Goal: Task Accomplishment & Management: Manage account settings

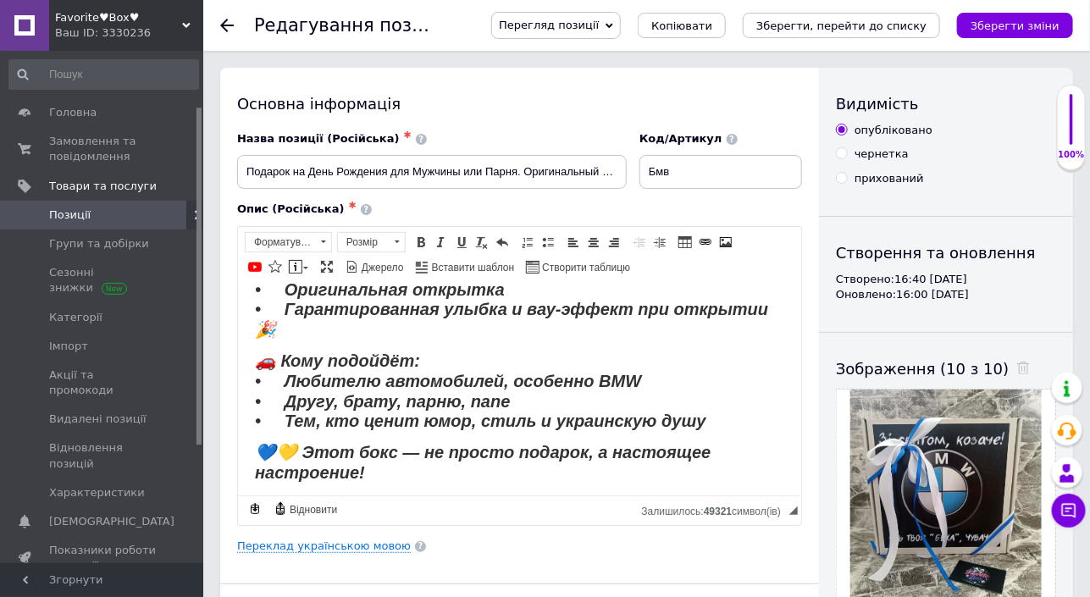
scroll to position [84, 0]
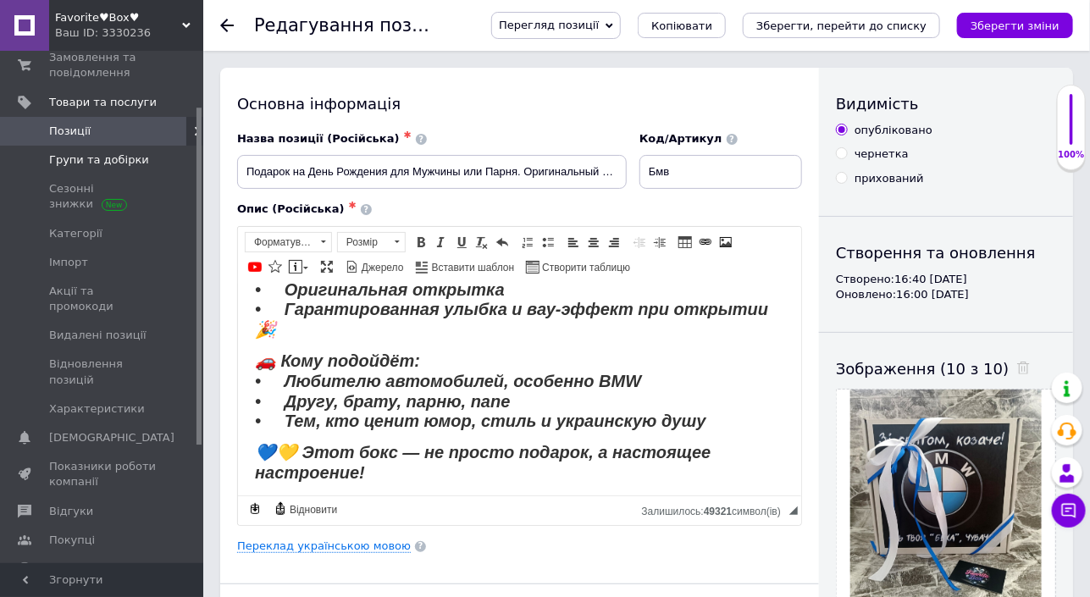
click at [91, 161] on span "Групи та добірки" at bounding box center [99, 159] width 100 height 15
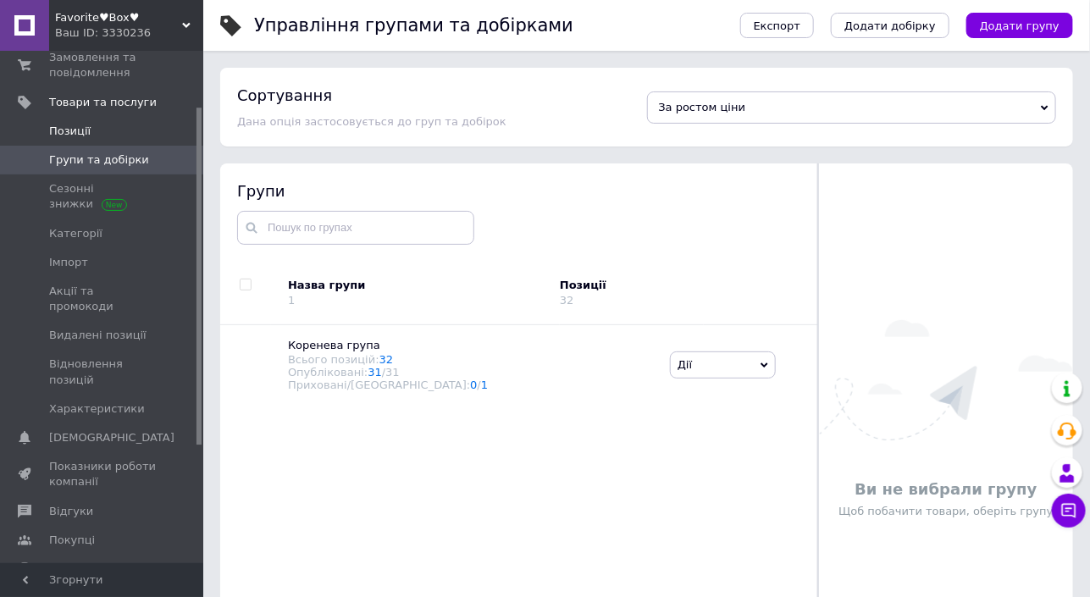
click at [70, 135] on span "Позиції" at bounding box center [69, 131] width 41 height 15
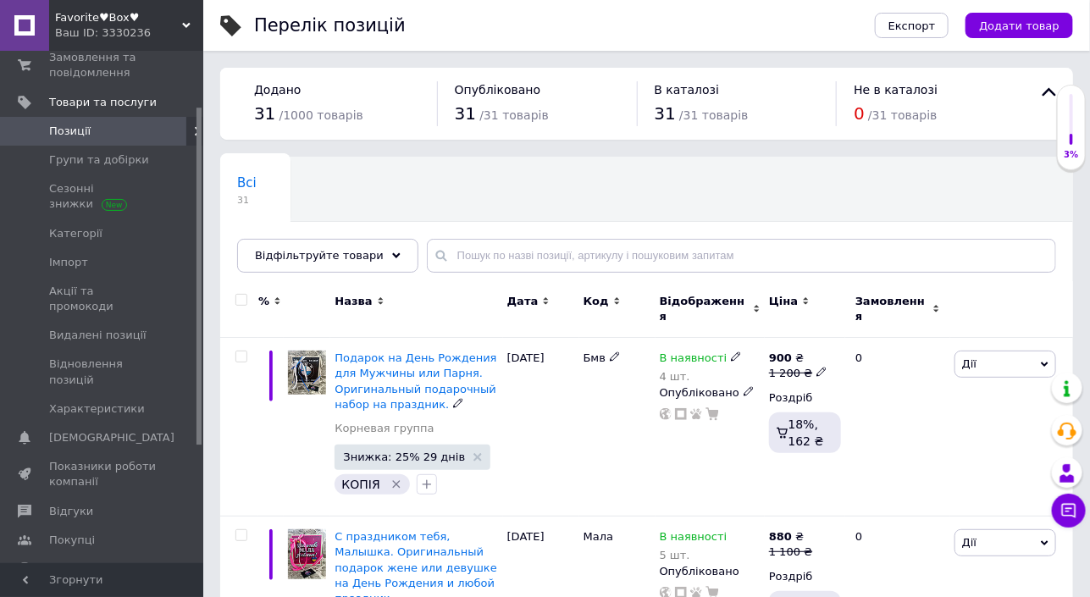
scroll to position [169, 0]
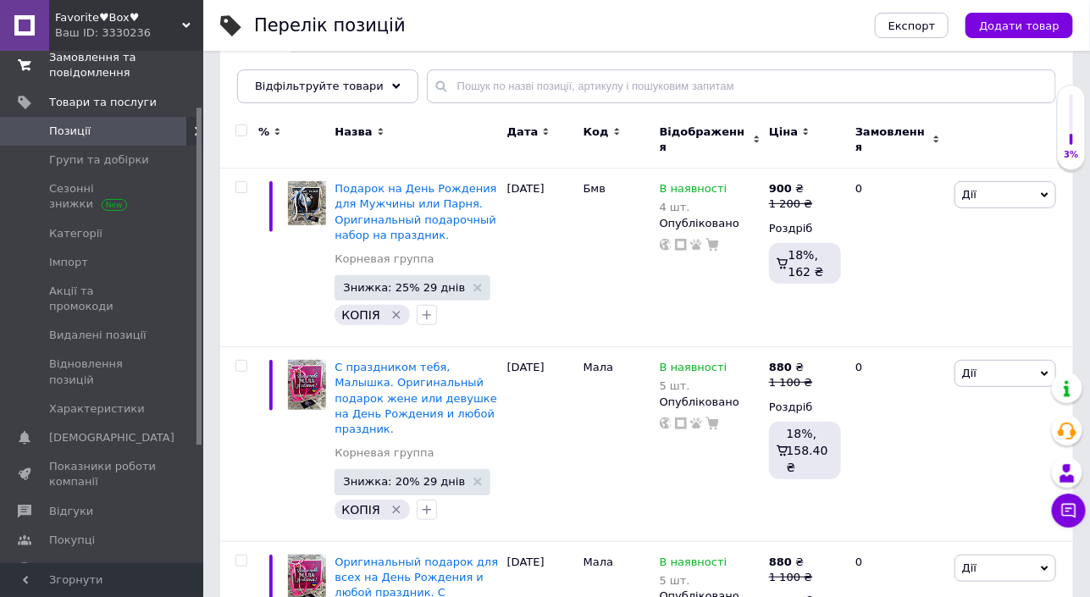
click at [107, 59] on span "Замовлення та повідомлення" at bounding box center [103, 65] width 108 height 30
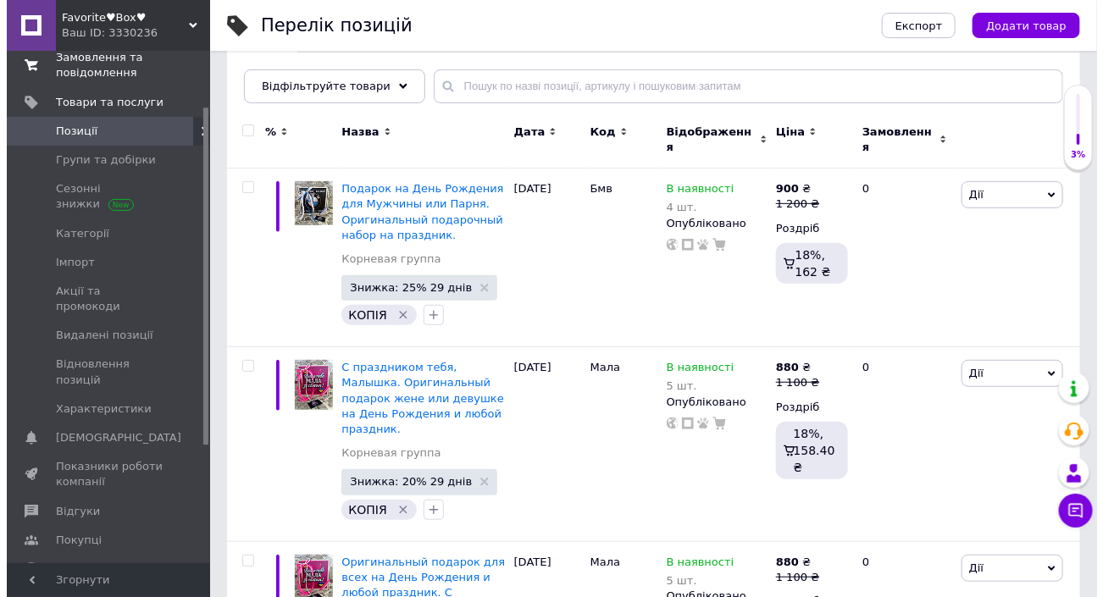
scroll to position [76, 0]
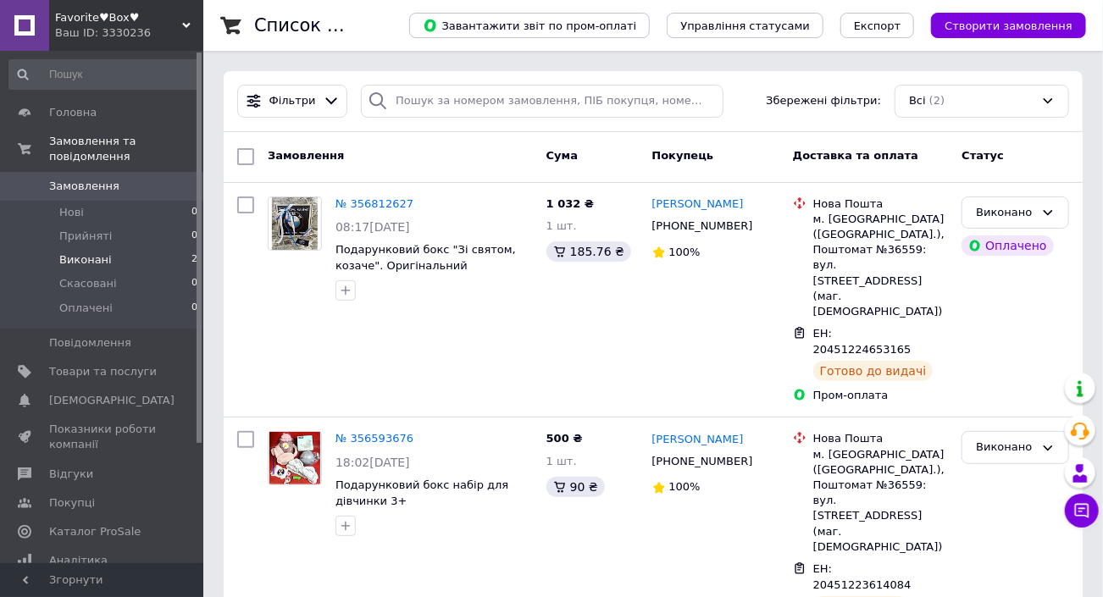
click at [76, 252] on span "Виконані" at bounding box center [85, 259] width 53 height 15
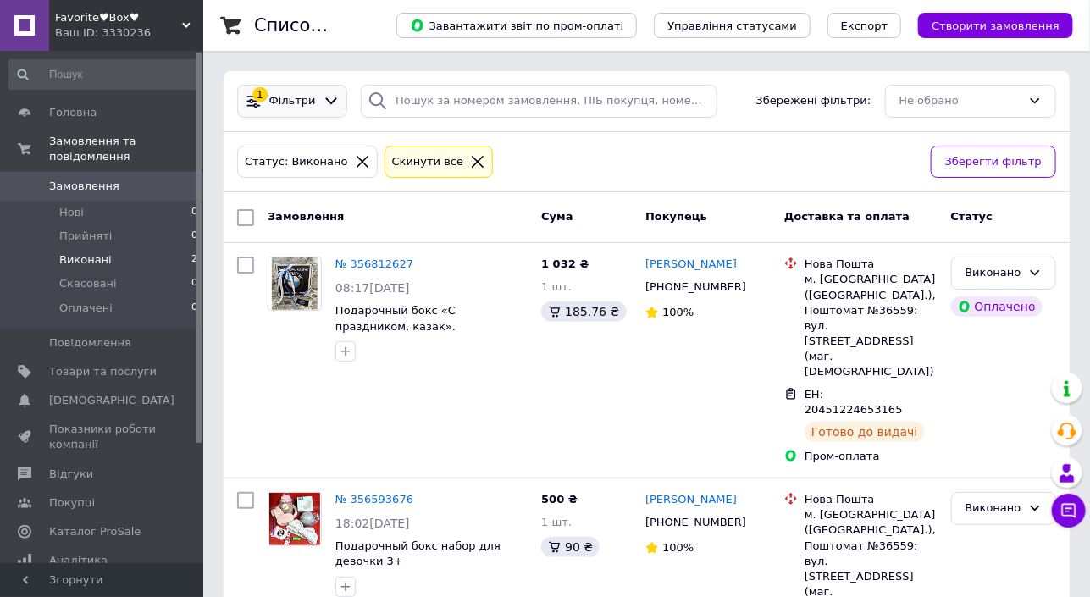
click at [249, 97] on icon at bounding box center [254, 101] width 18 height 18
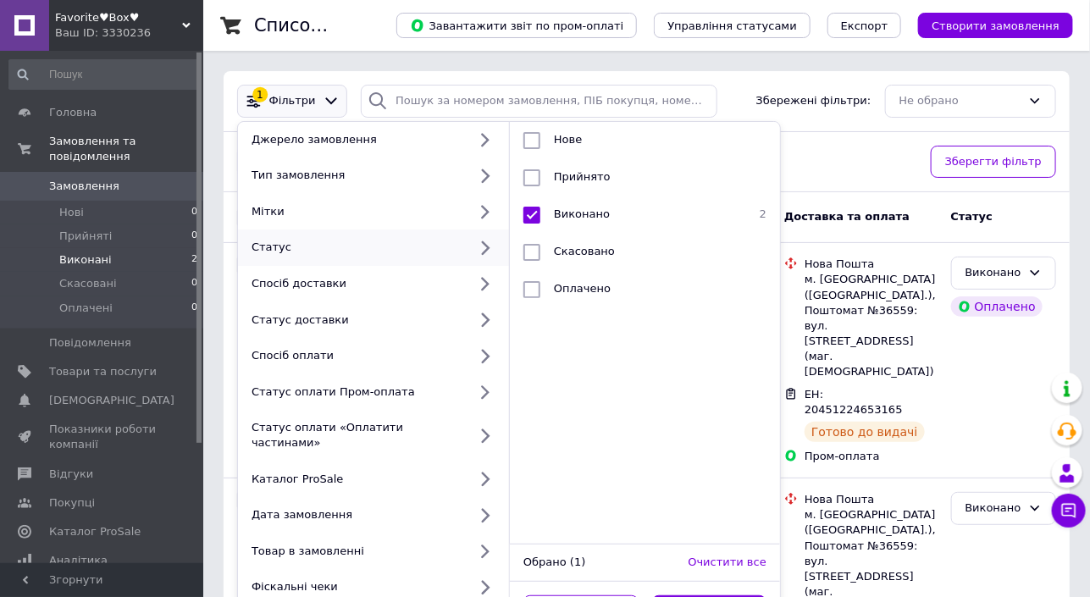
click at [854, 169] on div "Статус: Виконано Cкинути все" at bounding box center [577, 162] width 687 height 40
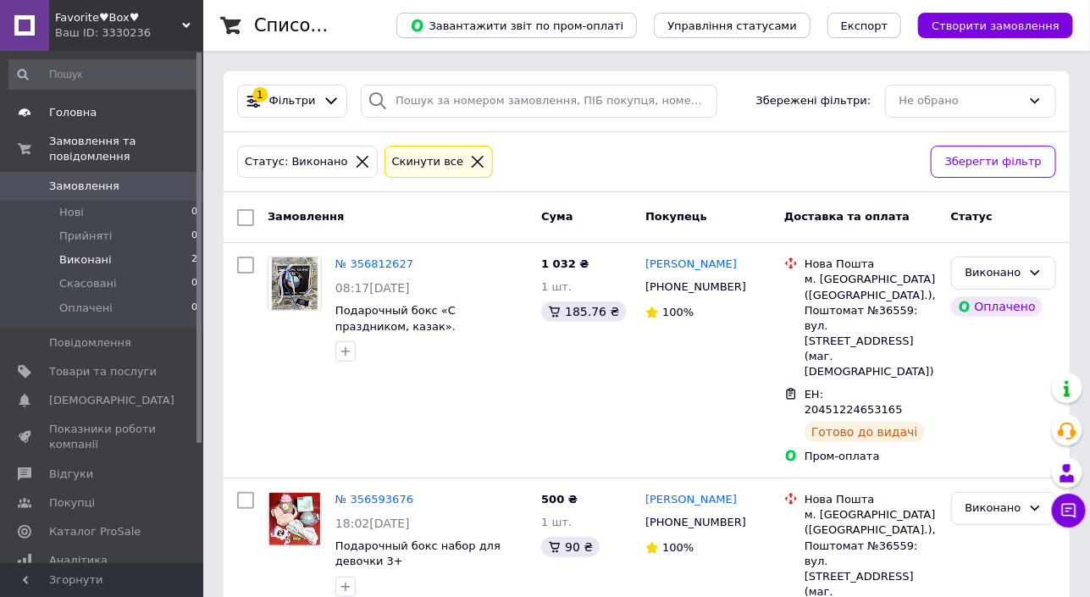
click at [64, 109] on span "Головна" at bounding box center [72, 112] width 47 height 15
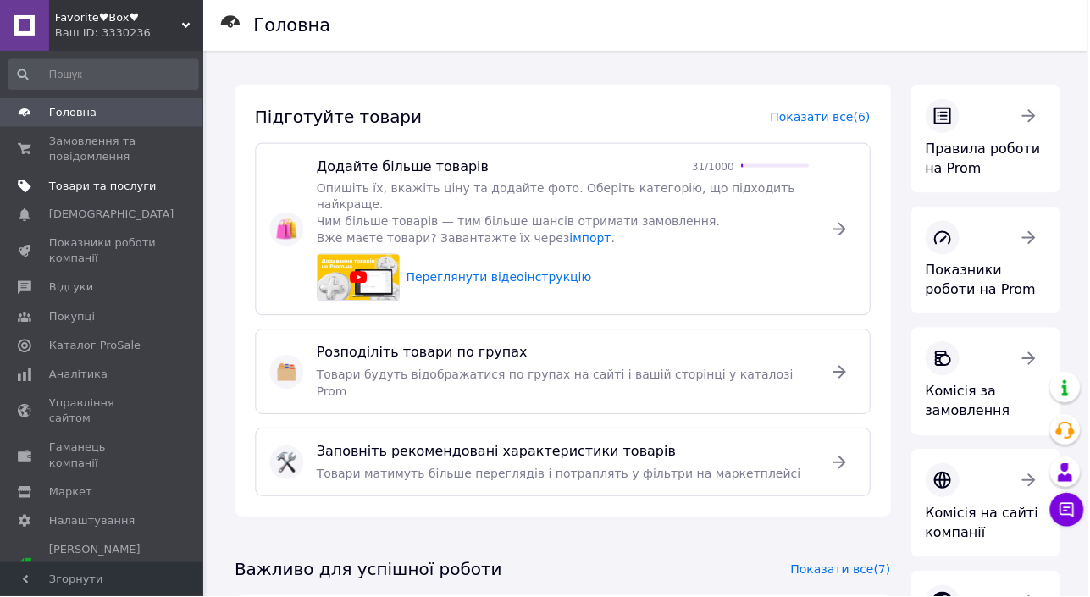
click at [100, 186] on span "Товари та послуги" at bounding box center [103, 186] width 108 height 15
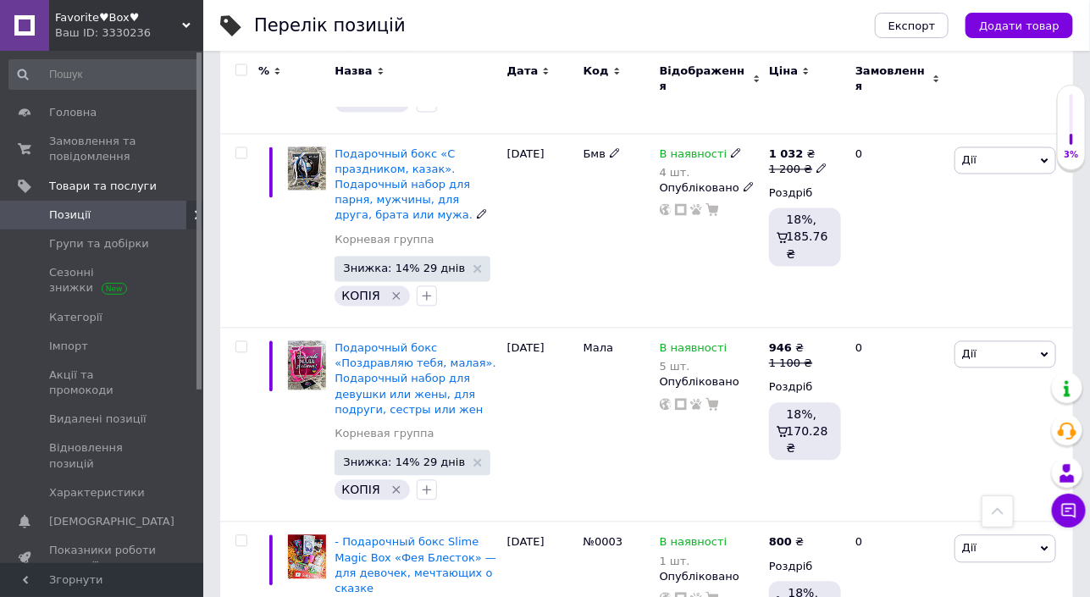
scroll to position [1186, 0]
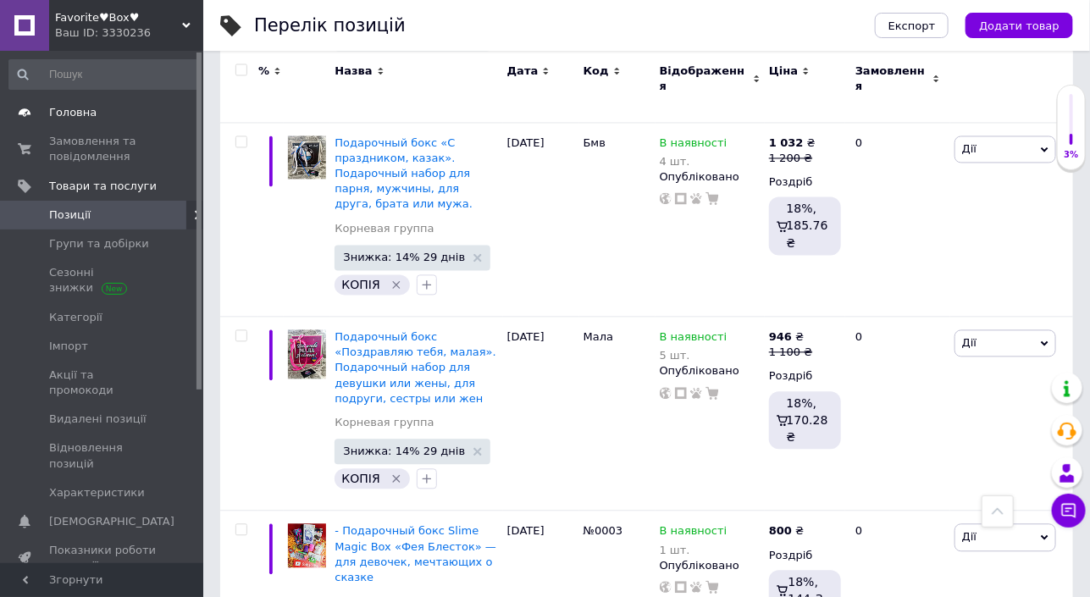
click at [73, 109] on span "Головна" at bounding box center [72, 112] width 47 height 15
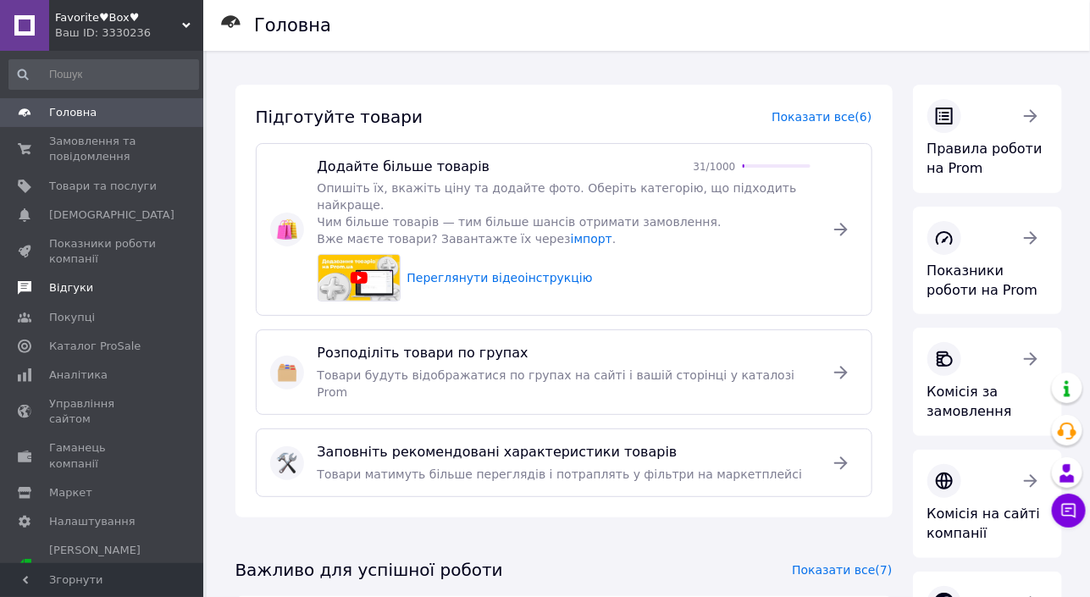
click at [44, 288] on span at bounding box center [24, 287] width 49 height 15
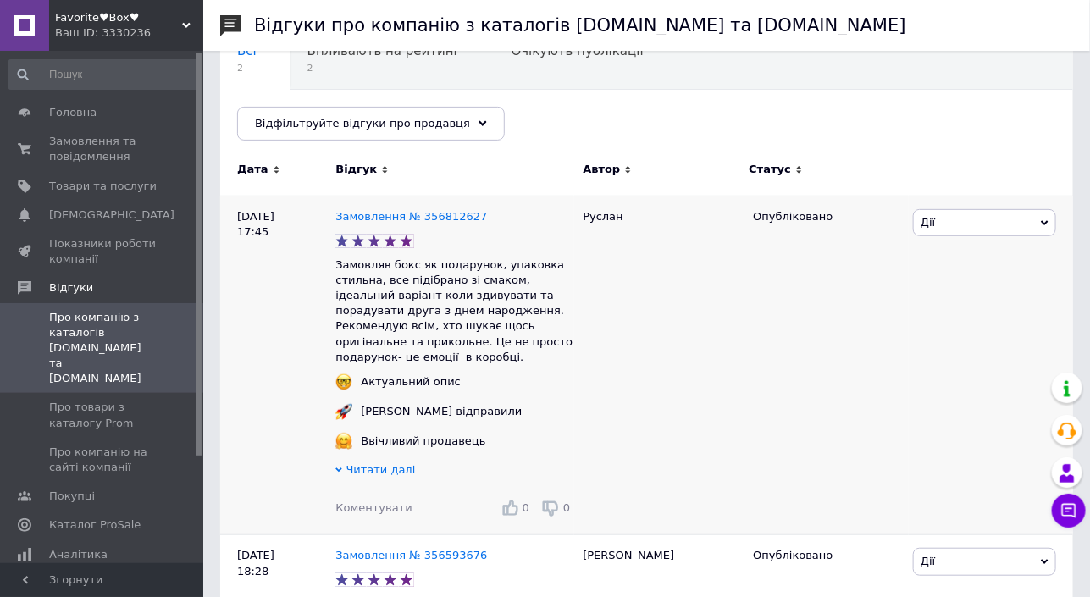
scroll to position [253, 0]
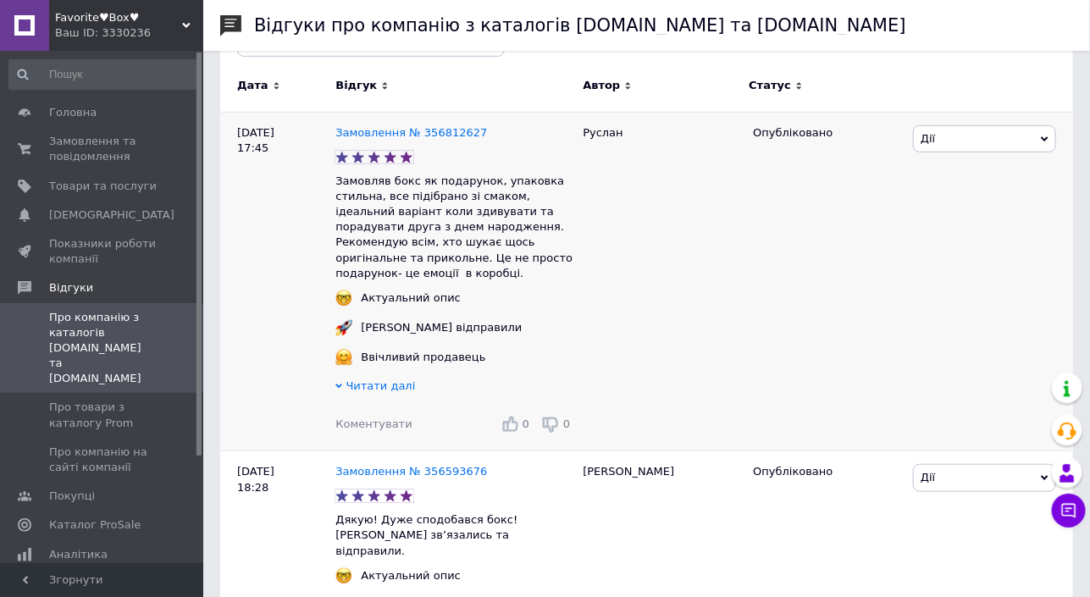
click at [383, 418] on span "Коментувати" at bounding box center [373, 424] width 76 height 13
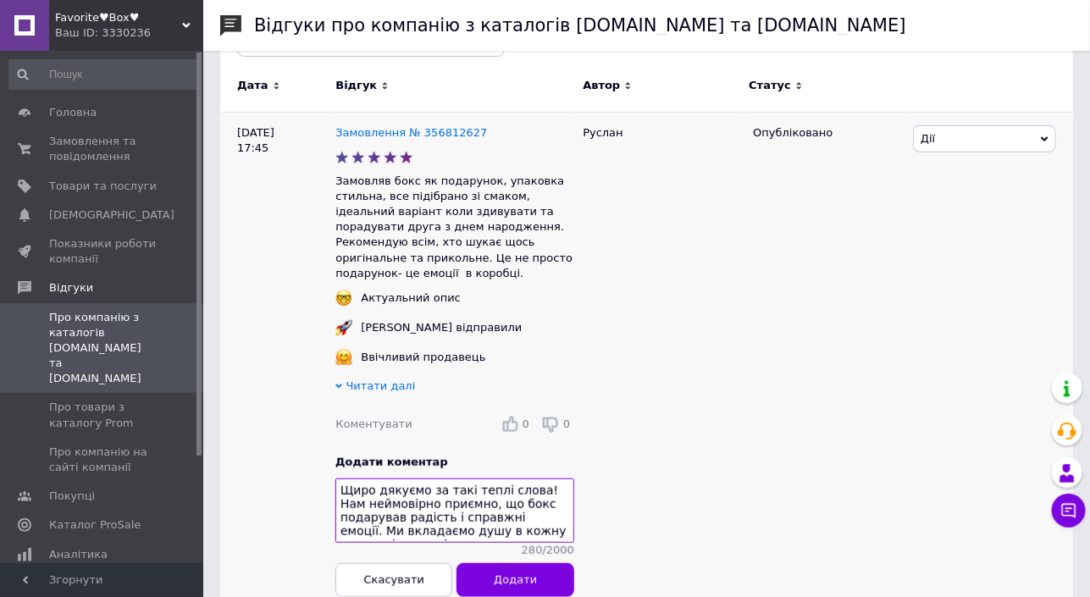
type textarea "Щиро дякуємо за такі теплі слова! Нам неймовірно приємно, що бокс подарував рад…"
click at [374, 379] on span "Читати далі" at bounding box center [380, 385] width 69 height 13
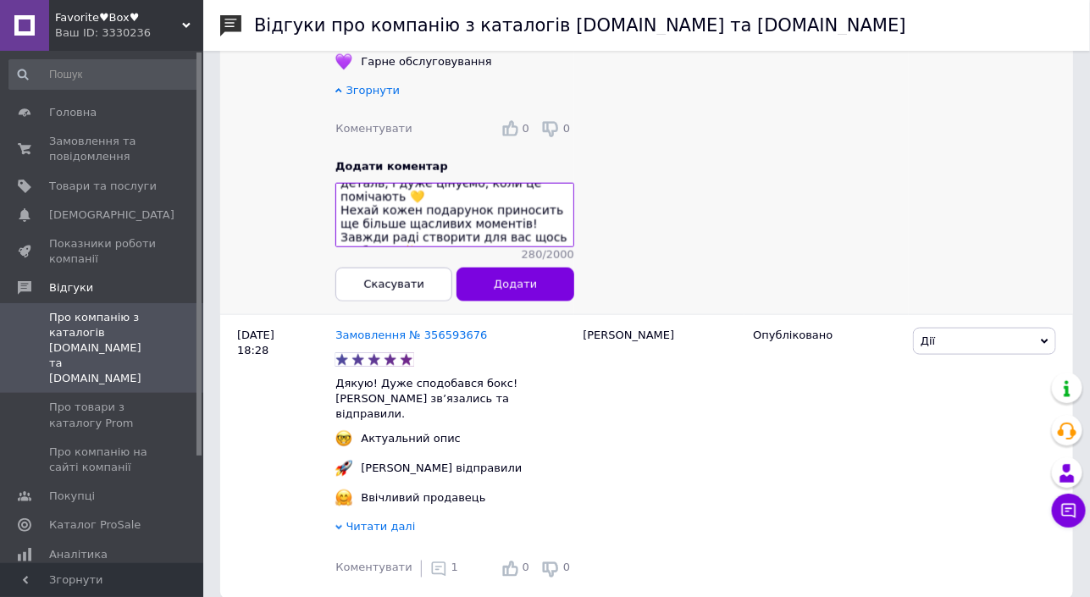
scroll to position [92, 0]
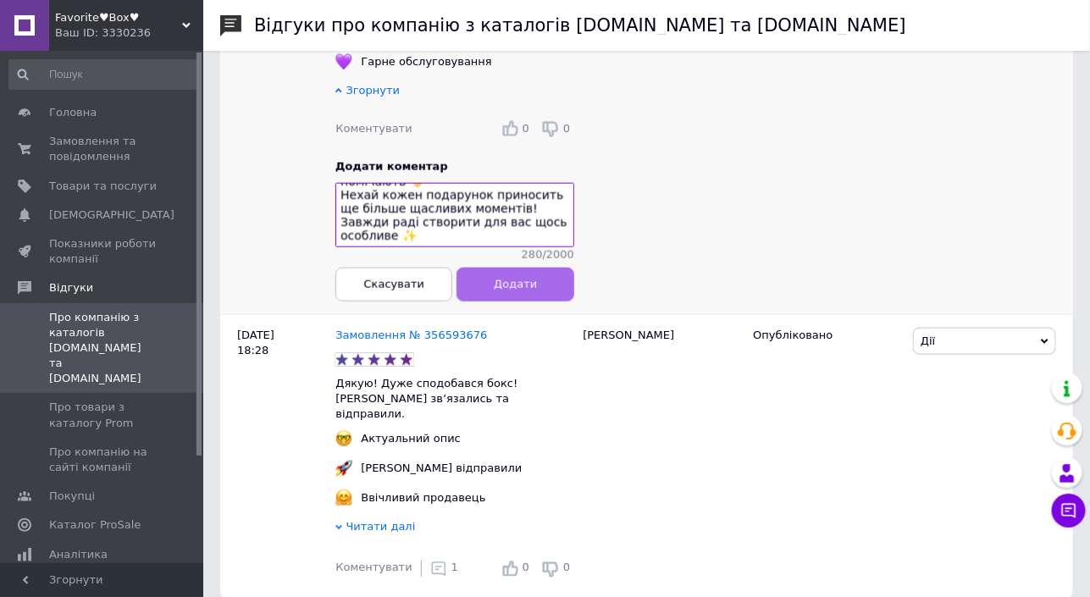
click at [525, 279] on span "Додати" at bounding box center [516, 284] width 43 height 13
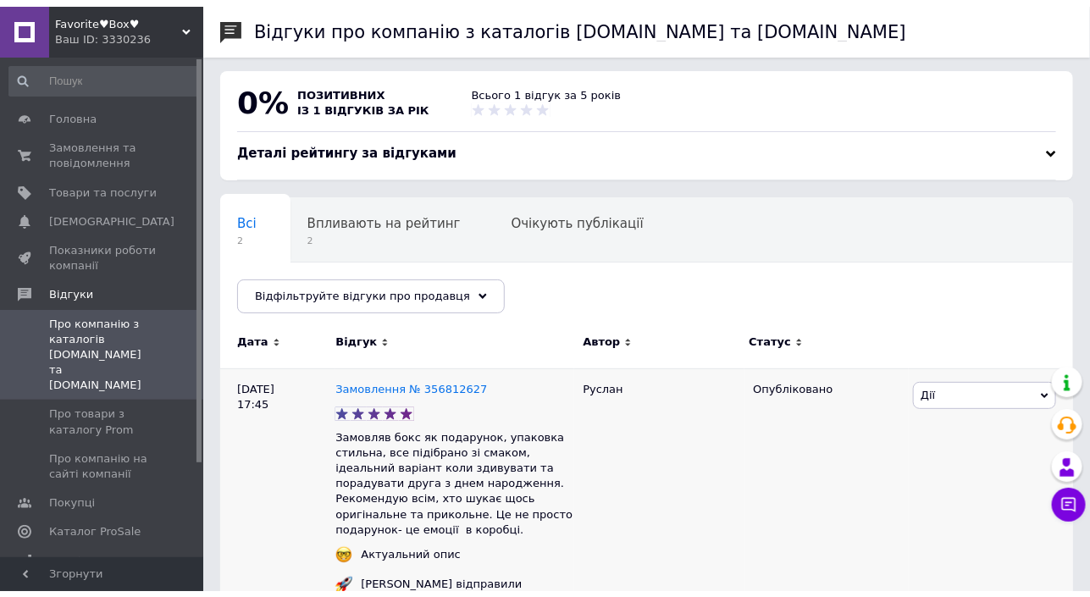
scroll to position [0, 0]
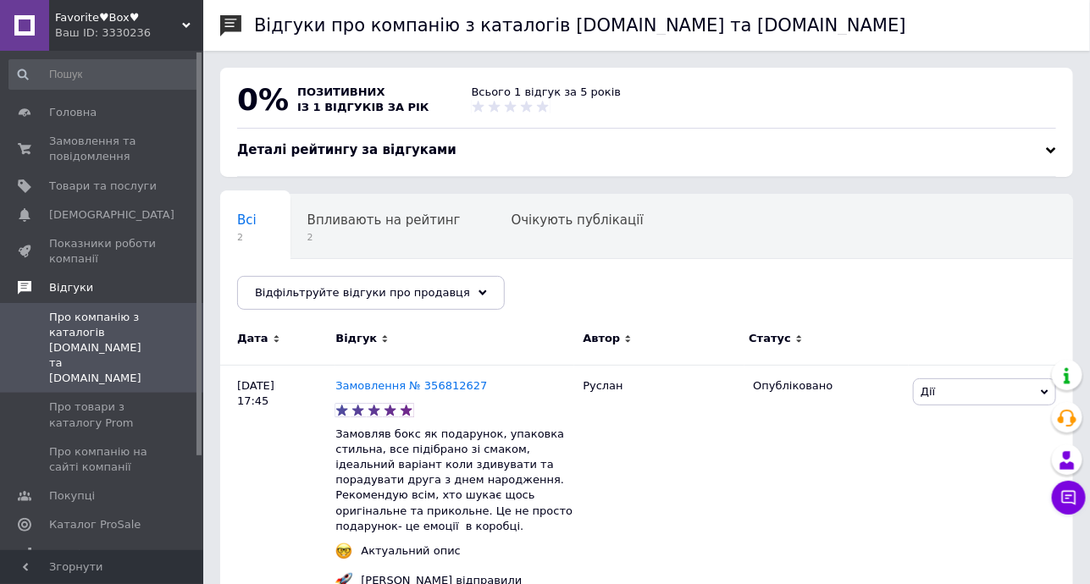
click at [68, 288] on span "Відгуки" at bounding box center [71, 287] width 44 height 15
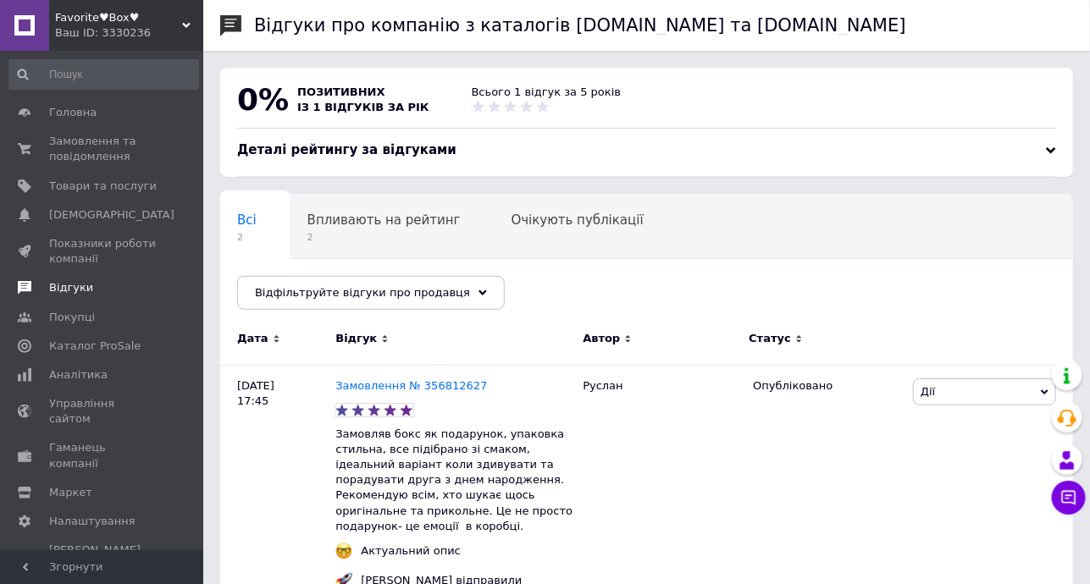
click at [68, 288] on span "Відгуки" at bounding box center [71, 287] width 44 height 15
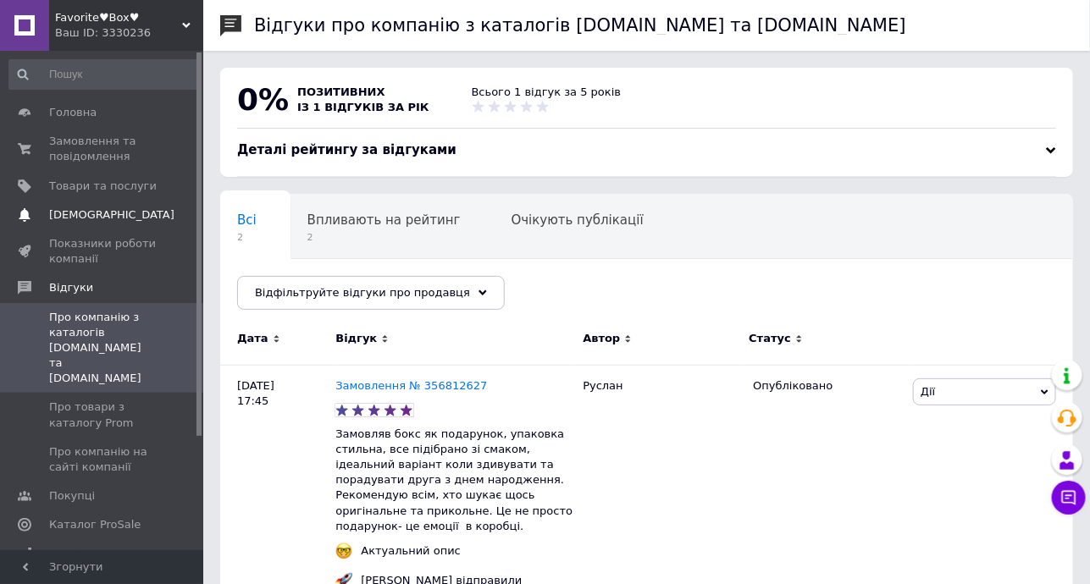
click at [81, 210] on span "[DEMOGRAPHIC_DATA]" at bounding box center [111, 214] width 125 height 15
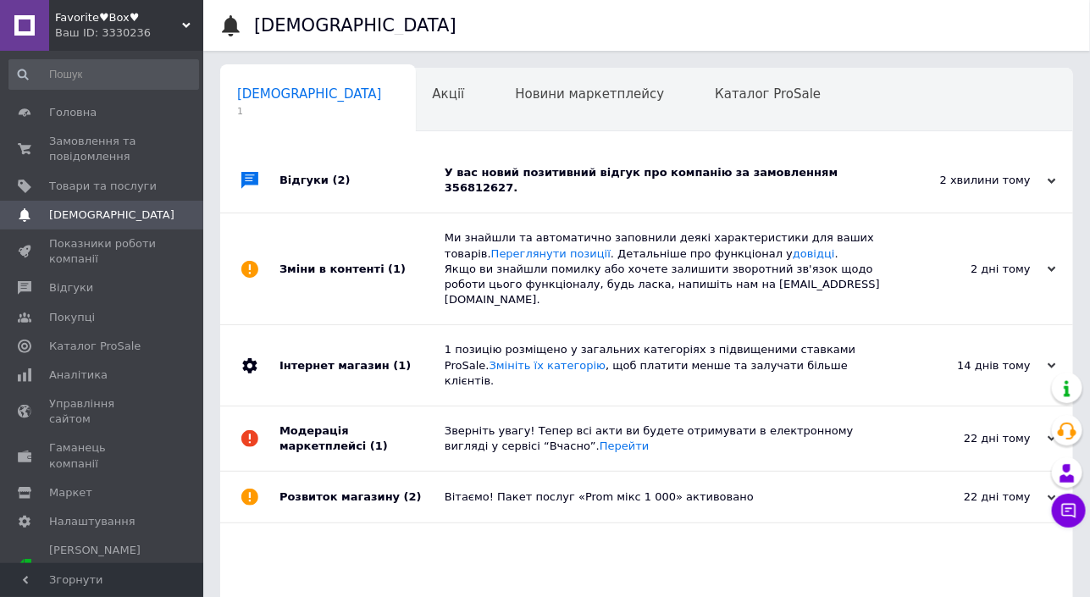
click at [1058, 178] on div "2 хвилини тому 12.08.2025" at bounding box center [980, 180] width 186 height 64
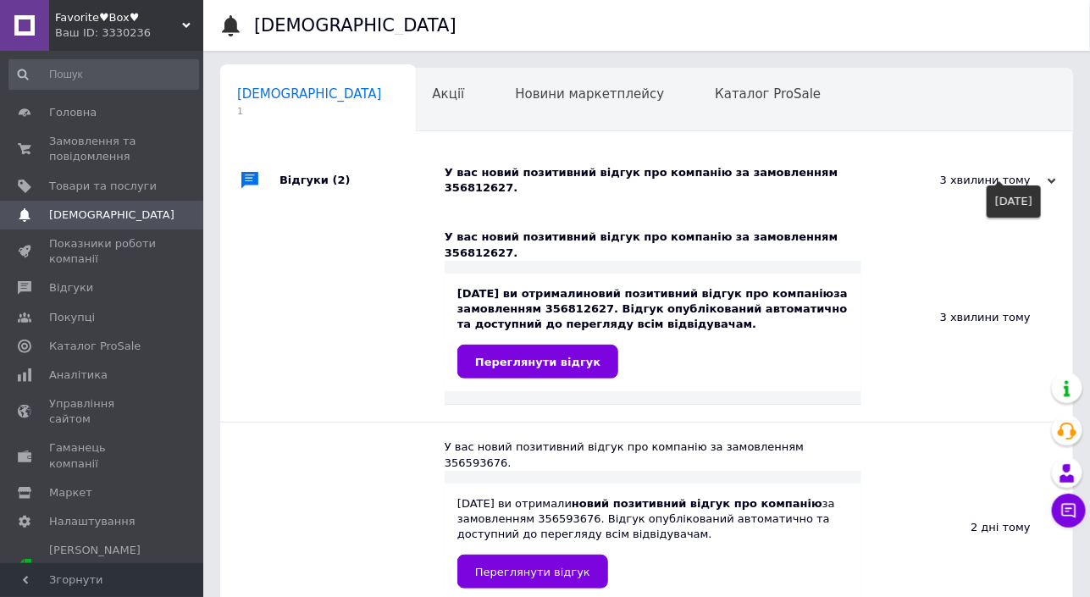
click at [1054, 177] on icon at bounding box center [1052, 181] width 8 height 8
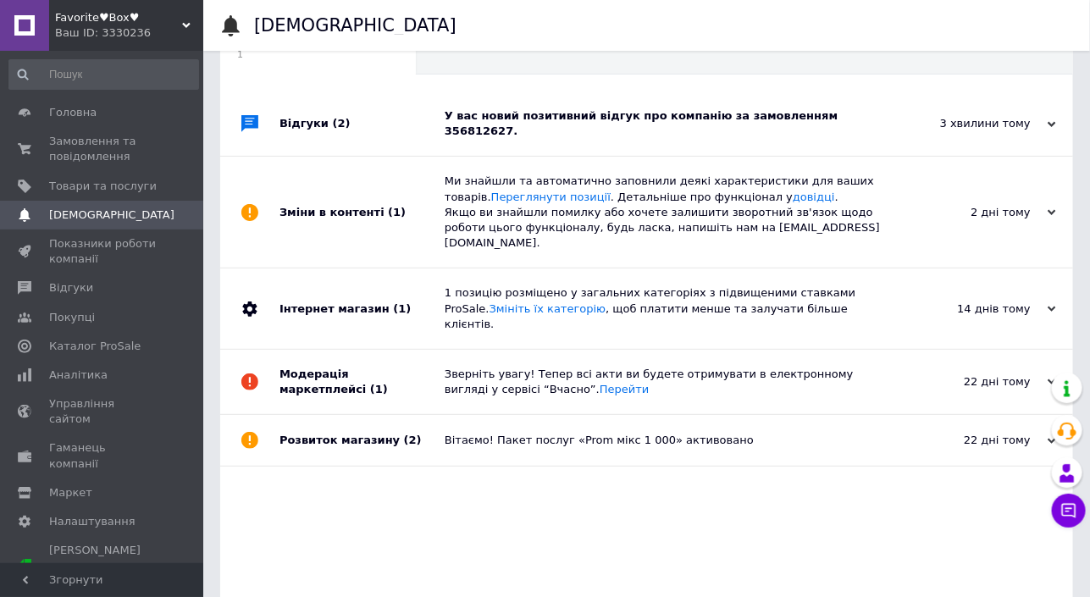
scroll to position [83, 0]
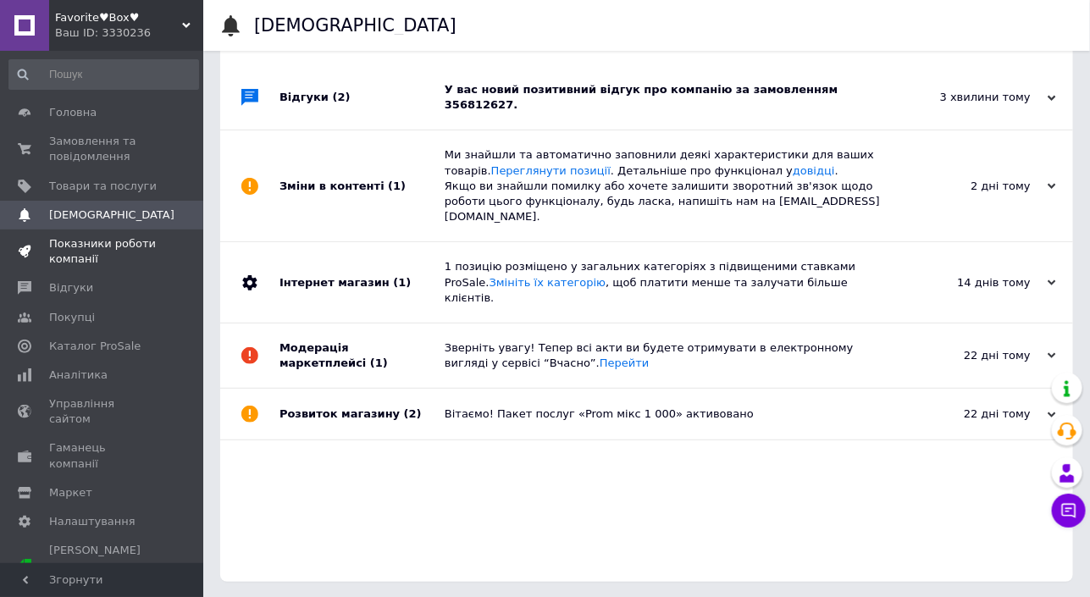
click at [65, 250] on span "Показники роботи компанії" at bounding box center [103, 251] width 108 height 30
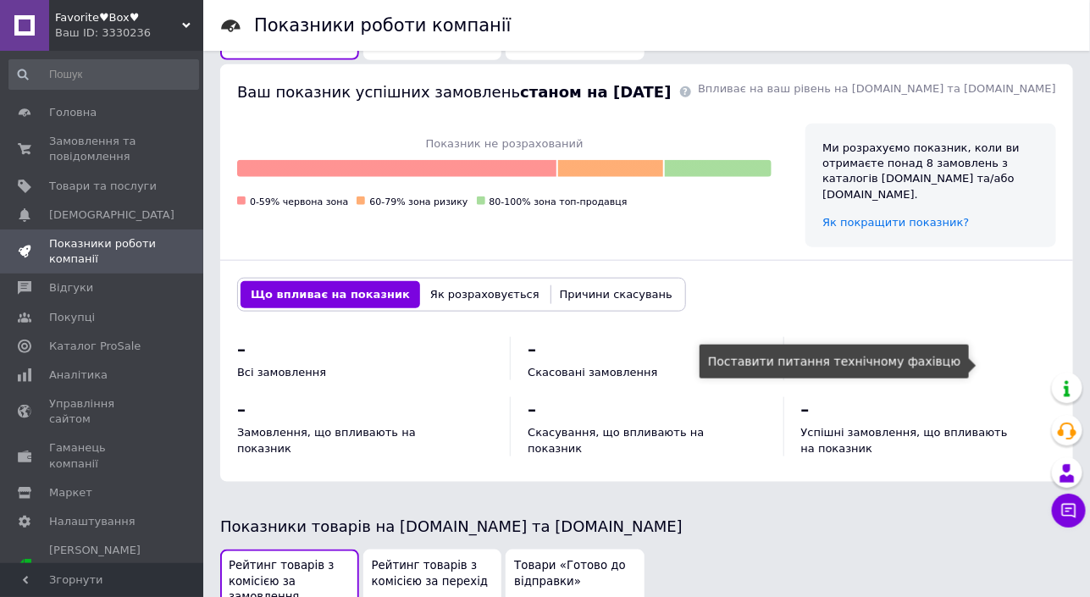
scroll to position [369, 0]
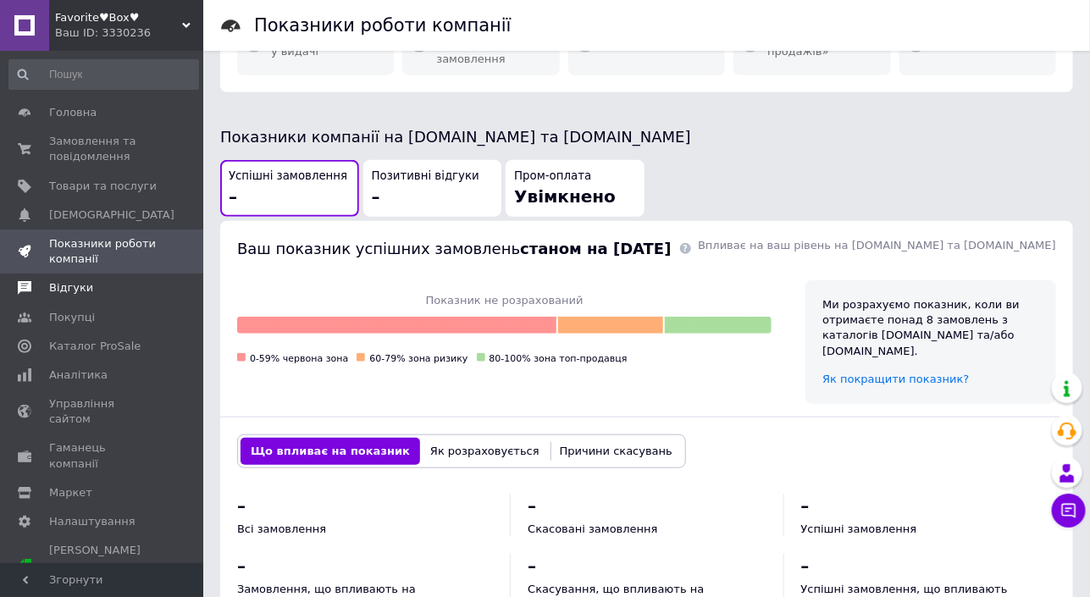
click at [66, 291] on span "Відгуки" at bounding box center [71, 287] width 44 height 15
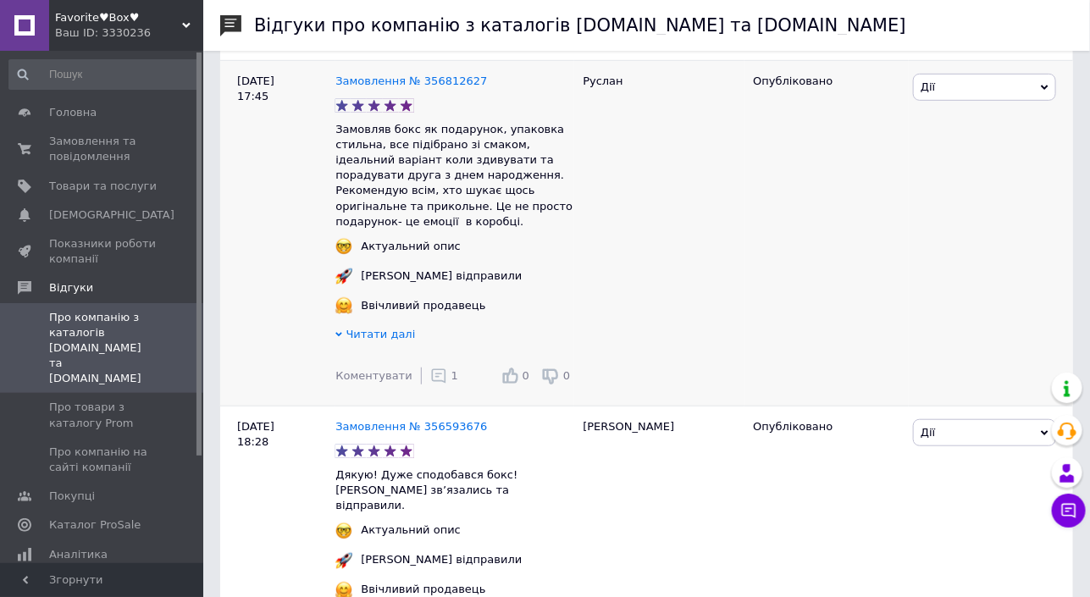
scroll to position [339, 0]
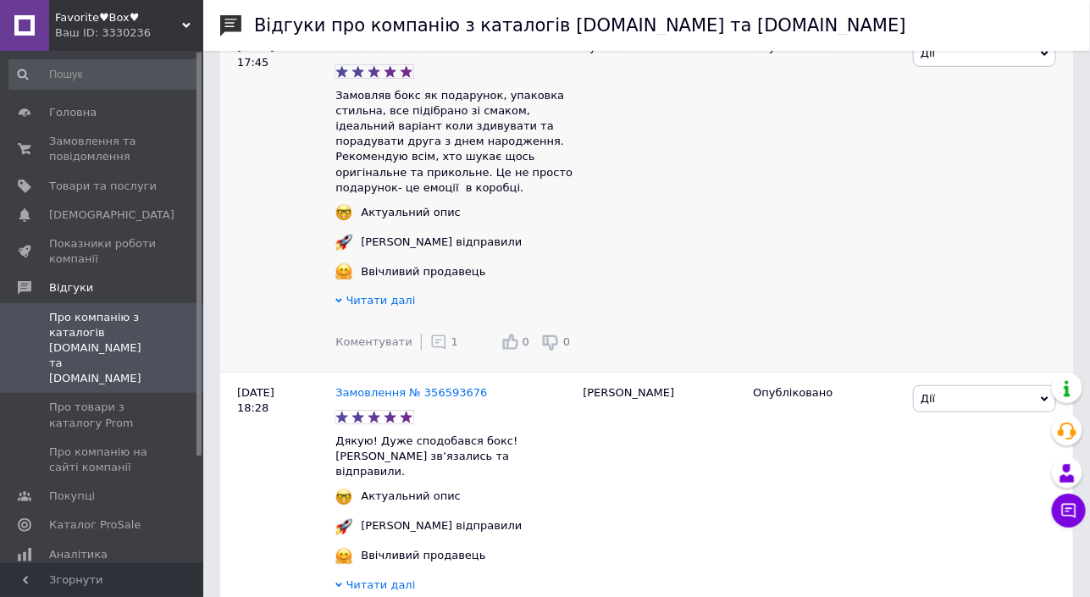
click at [518, 335] on use at bounding box center [510, 343] width 16 height 16
click at [512, 335] on use at bounding box center [510, 343] width 16 height 16
click at [513, 329] on div "0" at bounding box center [515, 341] width 36 height 25
click at [522, 333] on div "0" at bounding box center [515, 341] width 28 height 17
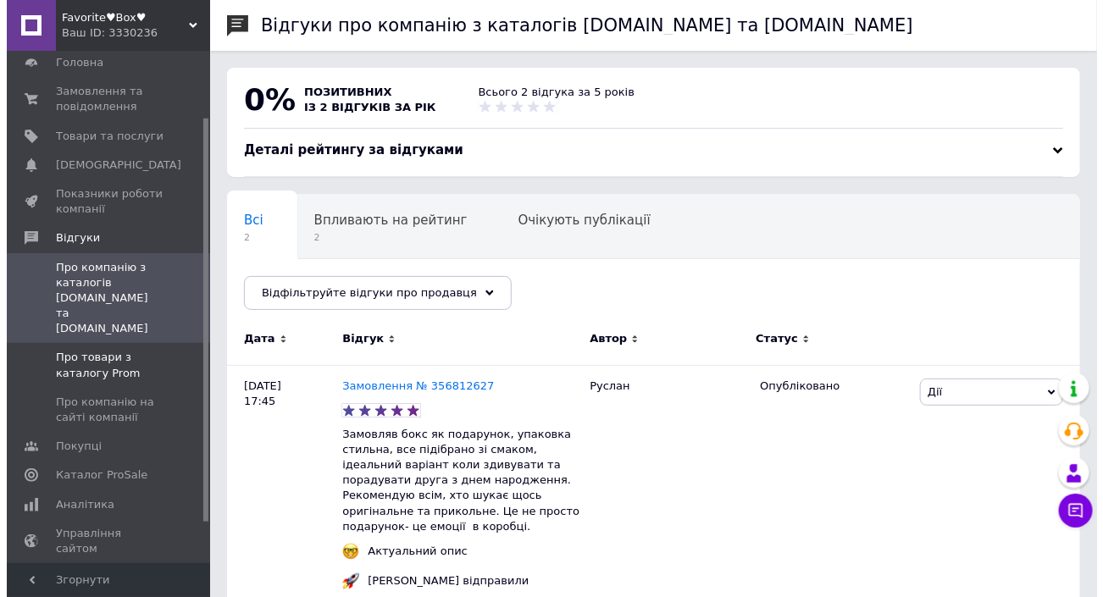
scroll to position [84, 0]
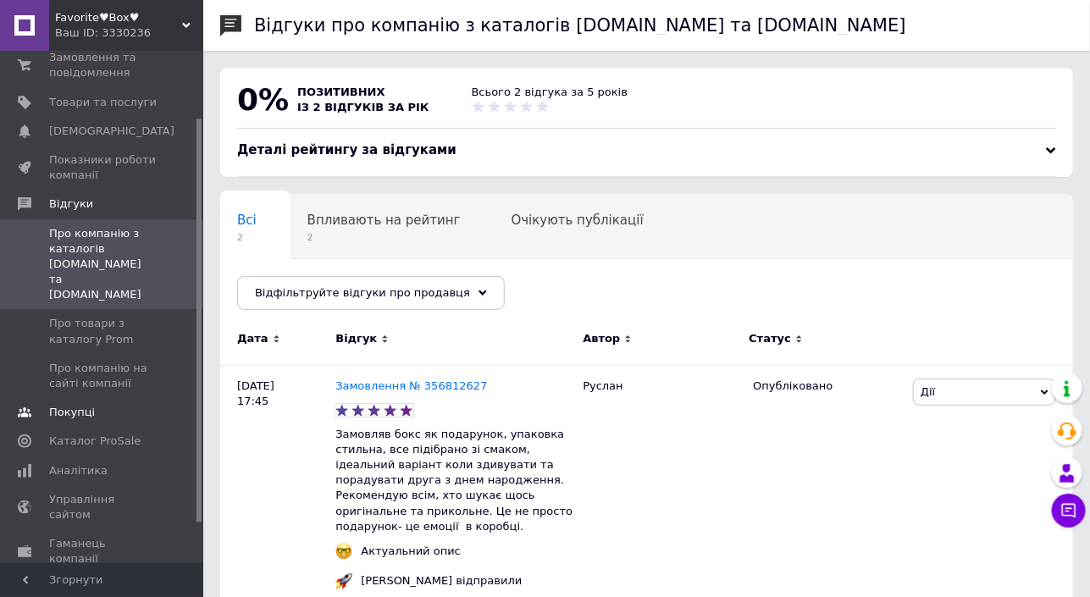
click at [75, 405] on span "Покупці" at bounding box center [72, 412] width 46 height 15
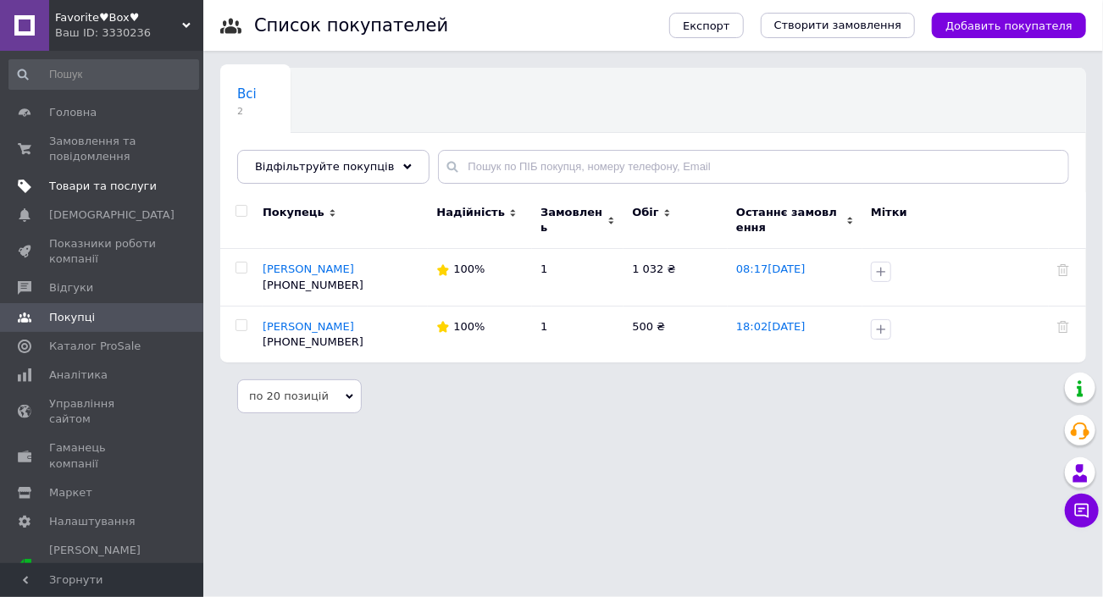
click at [117, 181] on span "Товари та послуги" at bounding box center [103, 186] width 108 height 15
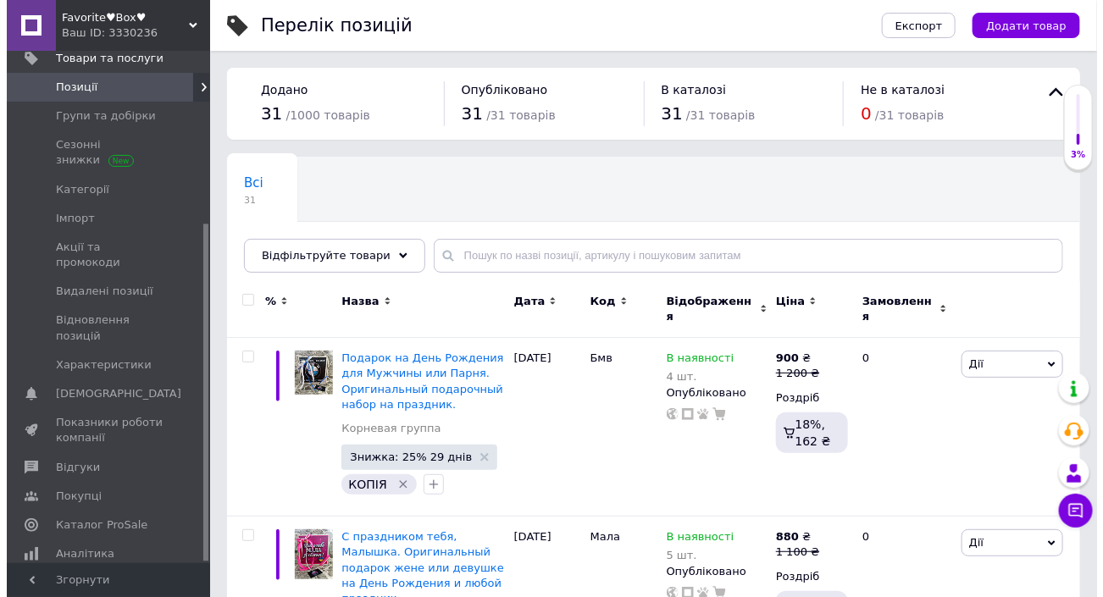
scroll to position [263, 0]
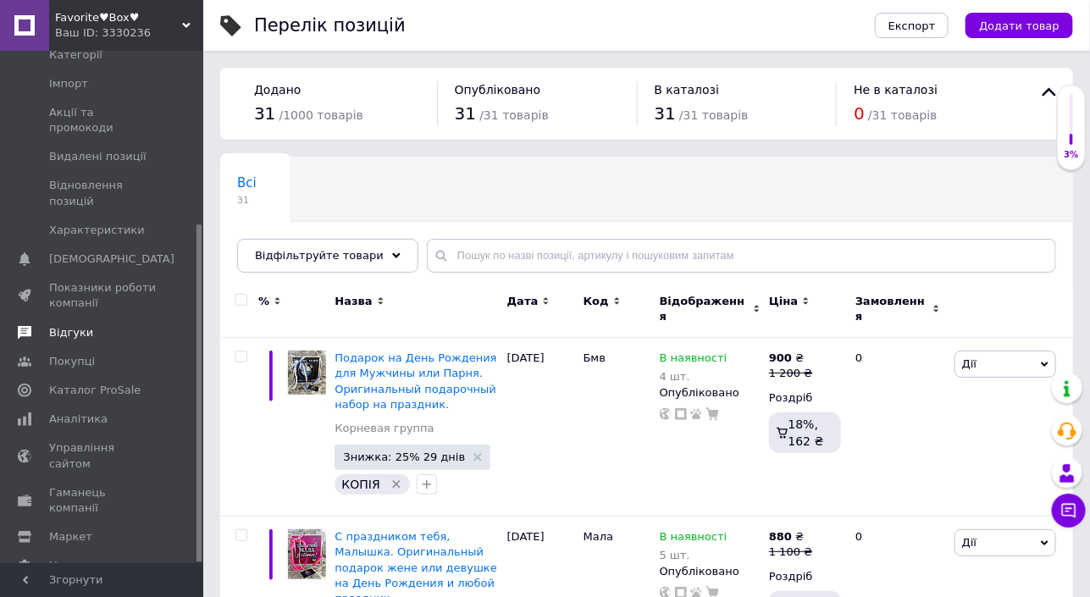
click at [79, 325] on span "Відгуки" at bounding box center [71, 332] width 44 height 15
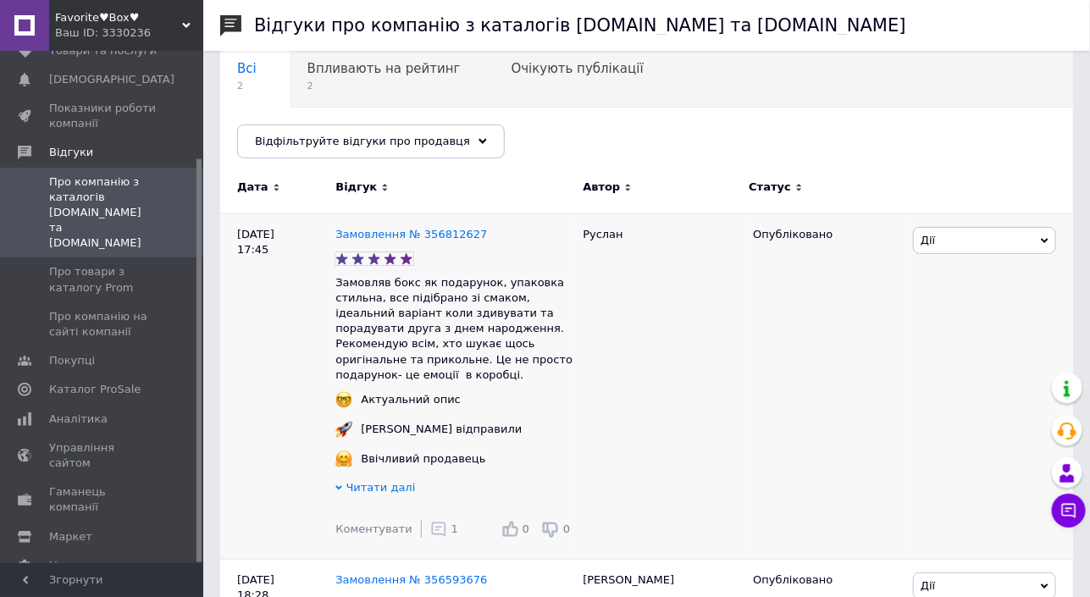
scroll to position [169, 0]
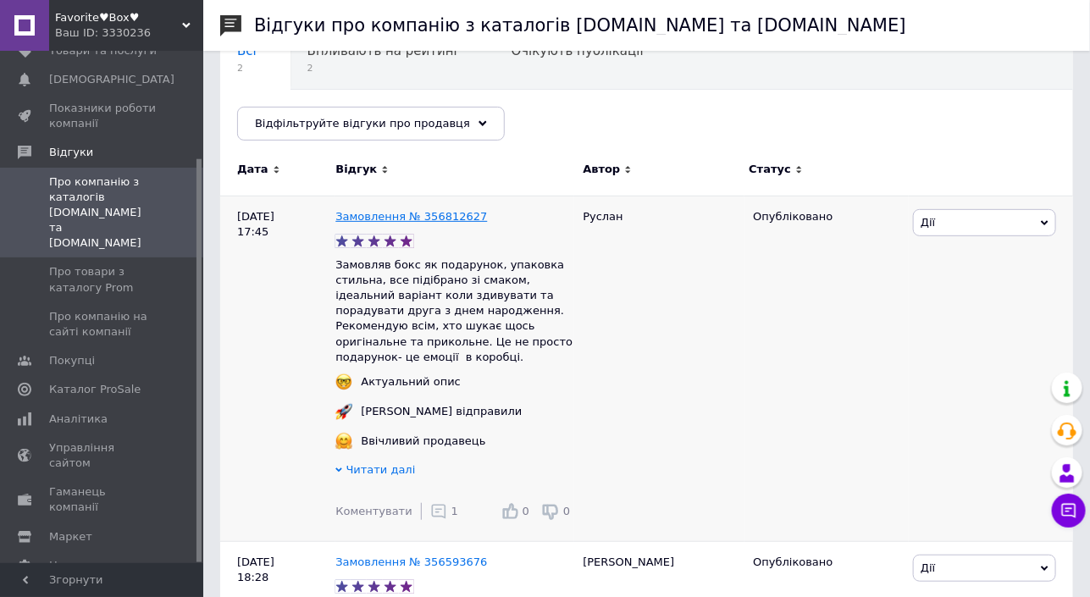
click at [444, 214] on link "Замовлення № 356812627" at bounding box center [411, 216] width 152 height 13
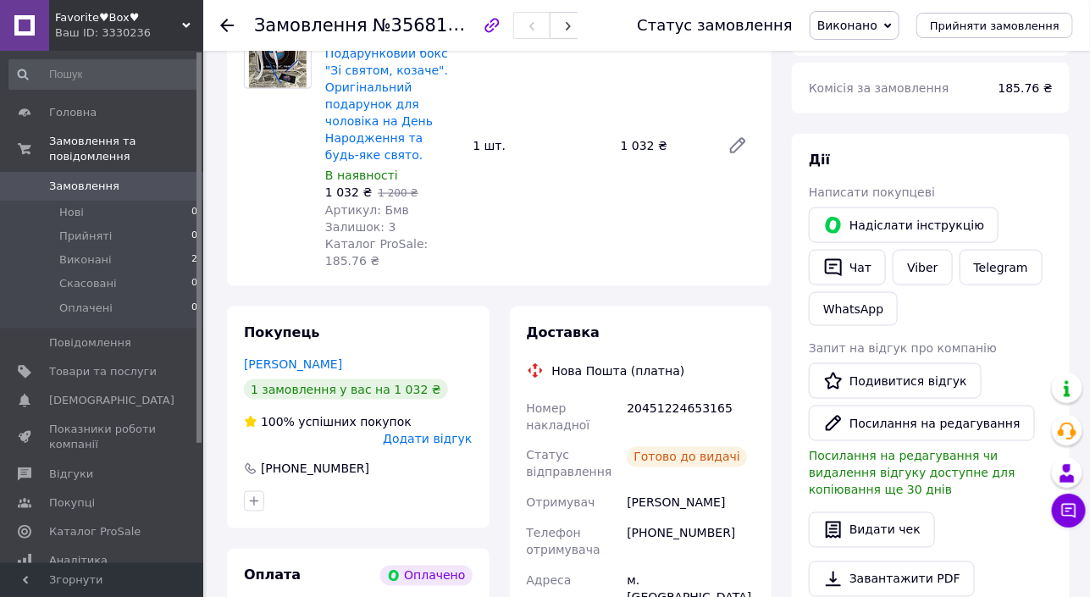
scroll to position [761, 0]
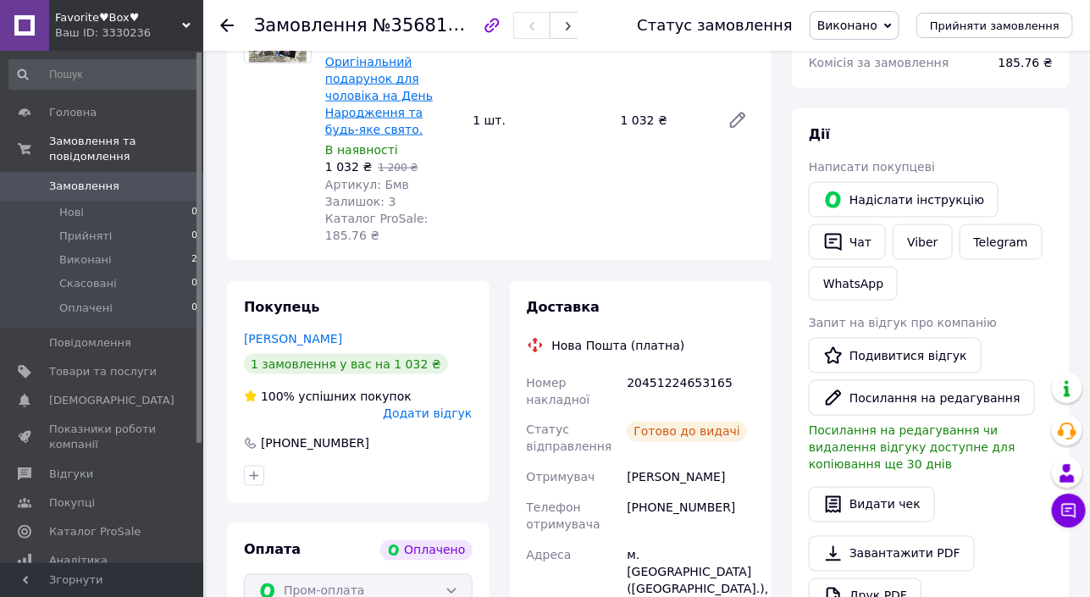
click at [385, 136] on link "Подарунковий бокс "Зі святом, козаче". Оригінальний подарунок для чоловіка на Д…" at bounding box center [386, 78] width 123 height 115
